Goal: Information Seeking & Learning: Learn about a topic

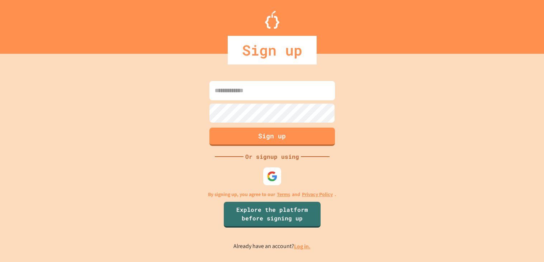
click at [306, 247] on link "Log in." at bounding box center [302, 247] width 16 height 8
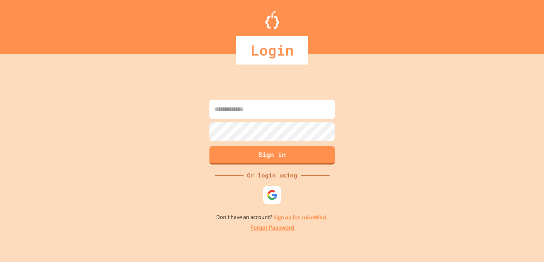
click at [311, 113] on input at bounding box center [272, 109] width 126 height 19
type input "**********"
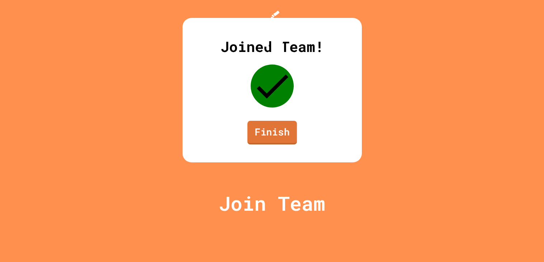
click at [255, 145] on link "Finish" at bounding box center [271, 133] width 49 height 24
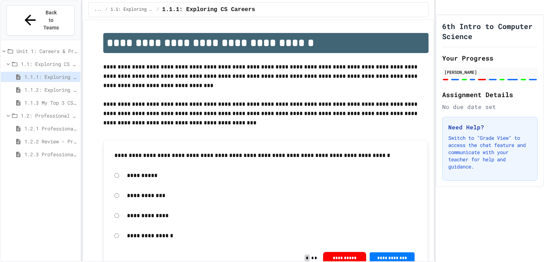
click at [62, 136] on div "1.2.2 Review - Professional Communication" at bounding box center [41, 141] width 80 height 10
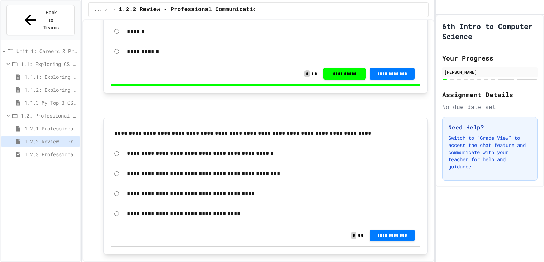
scroll to position [147, 0]
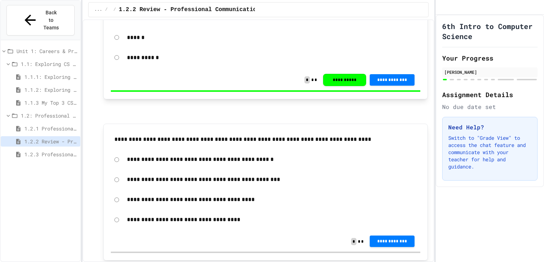
click at [380, 236] on button "**********" at bounding box center [392, 241] width 45 height 11
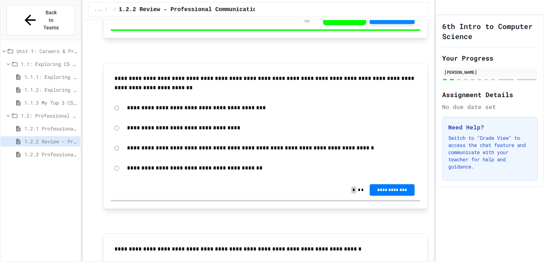
scroll to position [373, 0]
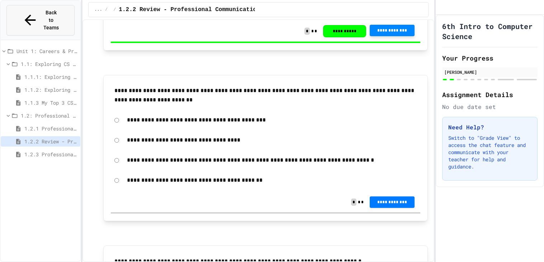
click at [43, 9] on span "Back to Teams" at bounding box center [51, 20] width 17 height 23
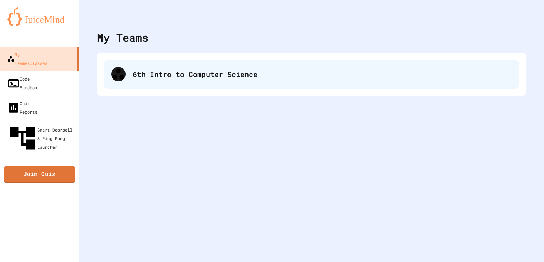
click at [144, 83] on div "6th Intro to Computer Science" at bounding box center [311, 74] width 415 height 29
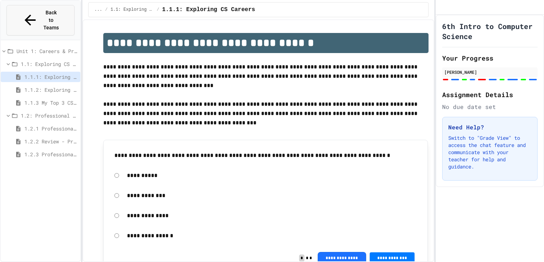
click at [18, 15] on button "Back to Teams" at bounding box center [40, 20] width 68 height 30
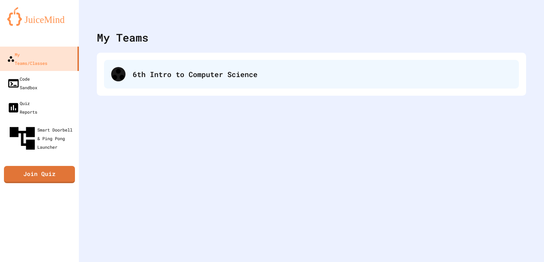
click at [138, 61] on div "6th Intro to Computer Science" at bounding box center [311, 74] width 415 height 29
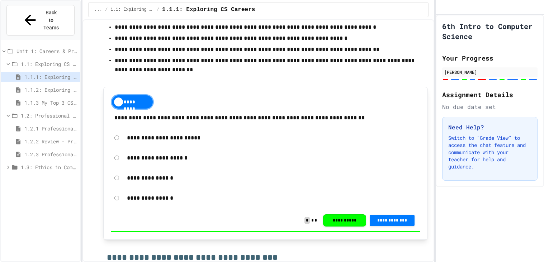
scroll to position [2184, 0]
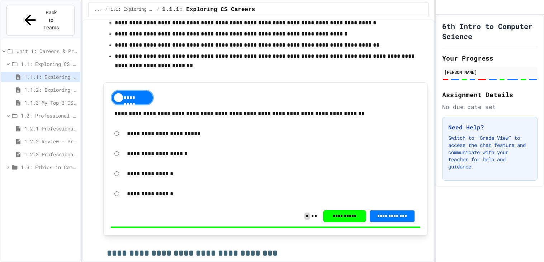
click at [66, 86] on span "1.1.2: Exploring CS Careers - Review" at bounding box center [50, 90] width 53 height 8
